Goal: Task Accomplishment & Management: Manage account settings

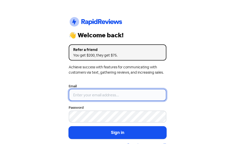
type input "[EMAIL_ADDRESS][DOMAIN_NAME]"
click at [124, 96] on input "[EMAIL_ADDRESS][DOMAIN_NAME]" at bounding box center [118, 95] width 98 height 12
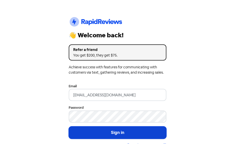
click at [115, 129] on button "Sign in" at bounding box center [118, 132] width 98 height 13
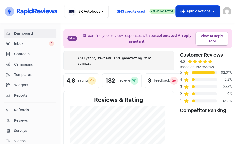
click at [212, 11] on icon "button" at bounding box center [213, 12] width 2 height 2
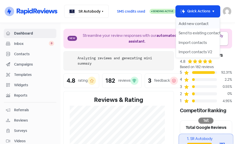
click at [191, 21] on button "Add new contact" at bounding box center [198, 24] width 44 height 10
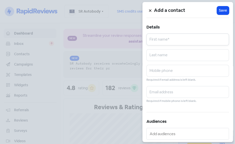
click at [161, 42] on input "text" at bounding box center [187, 39] width 82 height 12
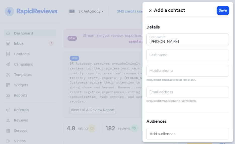
type input "ADAM"
click at [171, 55] on input "text" at bounding box center [187, 55] width 82 height 12
type input "POND"
click at [162, 68] on input "text" at bounding box center [187, 71] width 82 height 12
type input "0419686234"
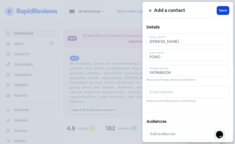
click at [221, 12] on span "Save" at bounding box center [223, 10] width 8 height 5
